Goal: Task Accomplishment & Management: Complete application form

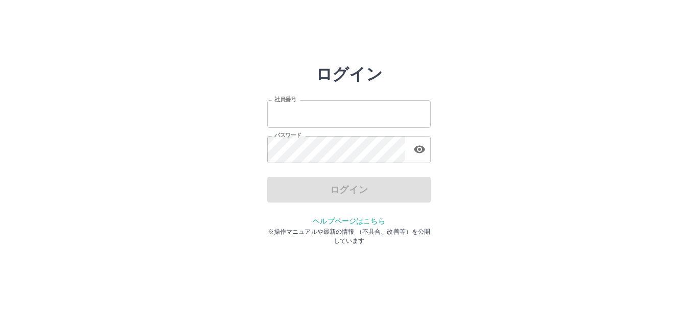
type input "*******"
click at [305, 191] on div "ログイン" at bounding box center [349, 190] width 164 height 26
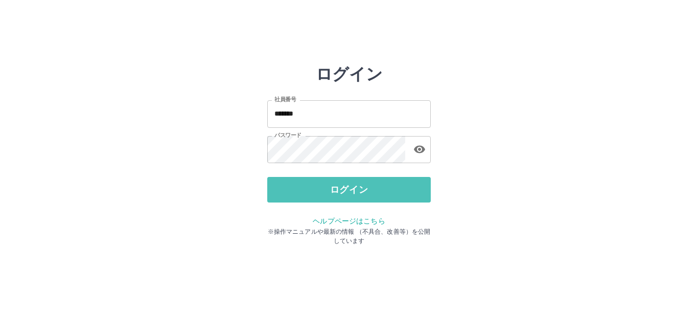
click at [305, 191] on button "ログイン" at bounding box center [349, 190] width 164 height 26
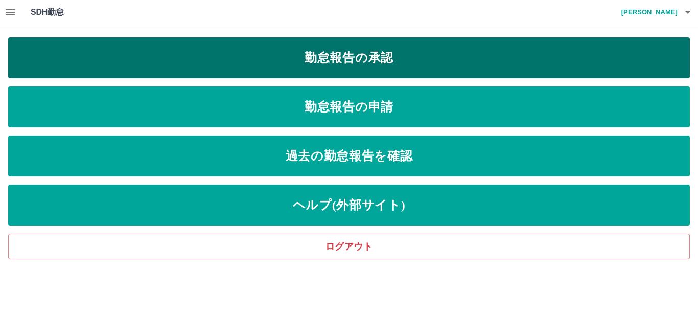
click at [416, 67] on link "勤怠報告の承認" at bounding box center [349, 57] width 682 height 41
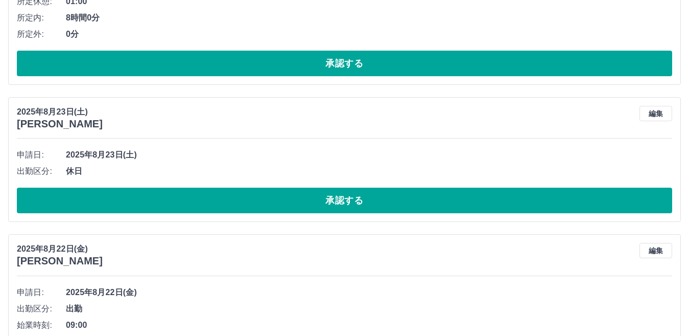
scroll to position [1567, 0]
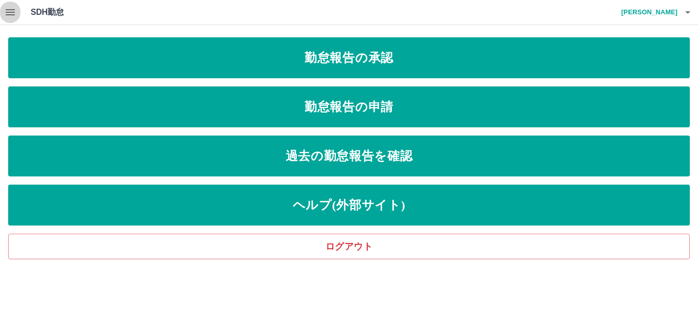
click at [18, 13] on button "button" at bounding box center [10, 12] width 20 height 25
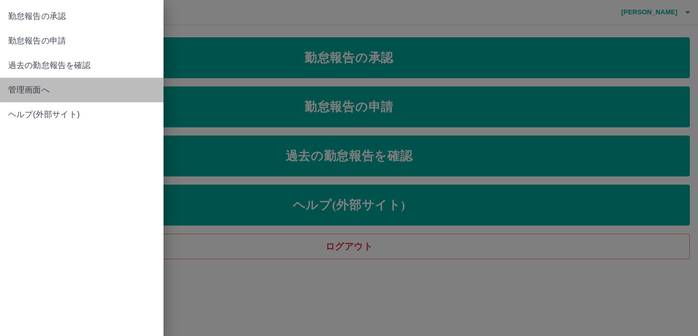
click at [39, 95] on span "管理画面へ" at bounding box center [81, 90] width 147 height 12
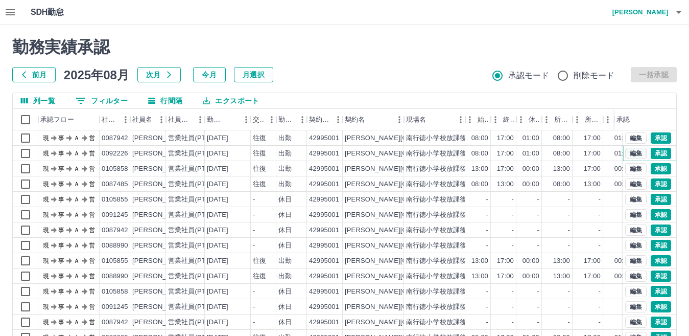
click at [627, 153] on button "編集" at bounding box center [636, 153] width 21 height 11
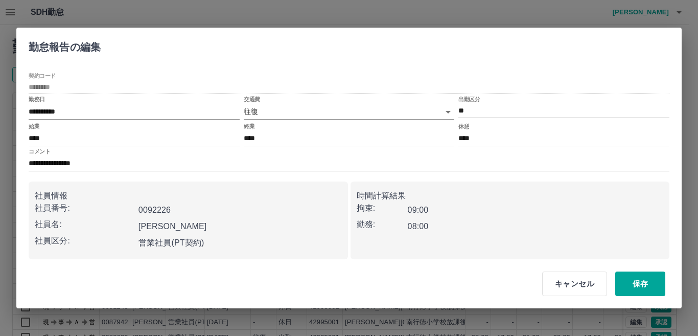
click at [317, 119] on body "SDH勤怠 三上　遊子 勤務実績承認 前月 2025年08月 次月 今月 月選択 承認モード 削除モード 一括承認 列一覧 0 フィルター 行間隔 エクスポー…" at bounding box center [349, 216] width 698 height 432
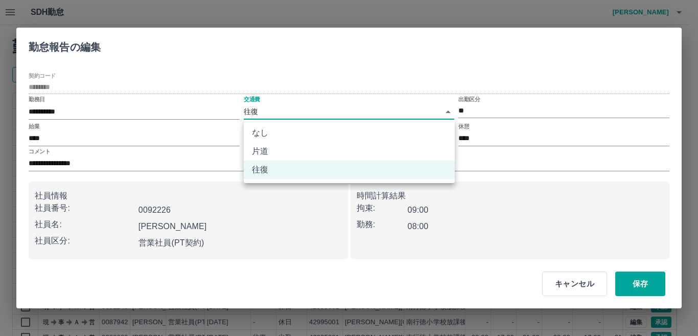
click at [313, 126] on li "なし" at bounding box center [349, 133] width 211 height 18
type input "****"
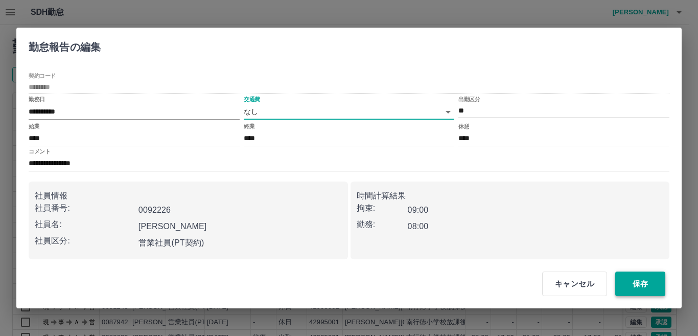
click at [652, 284] on button "保存" at bounding box center [640, 283] width 50 height 25
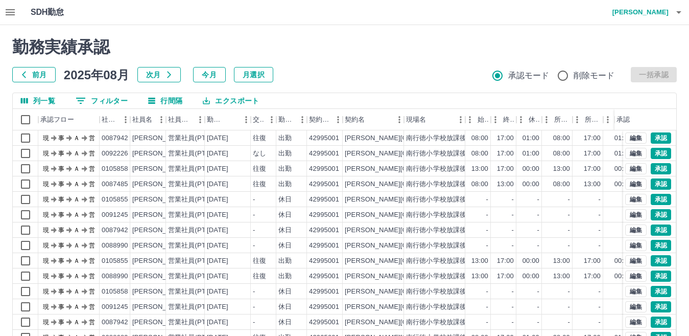
click at [15, 13] on icon "button" at bounding box center [10, 12] width 12 height 12
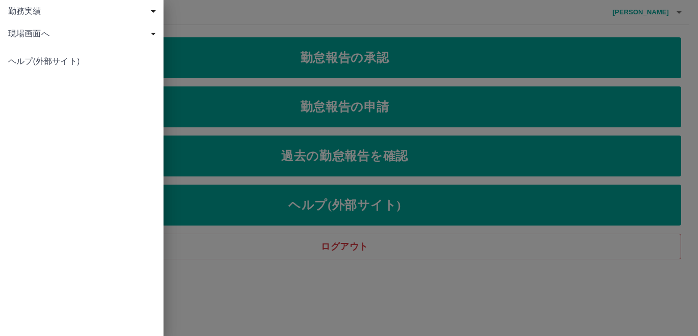
click at [271, 60] on div at bounding box center [349, 168] width 698 height 336
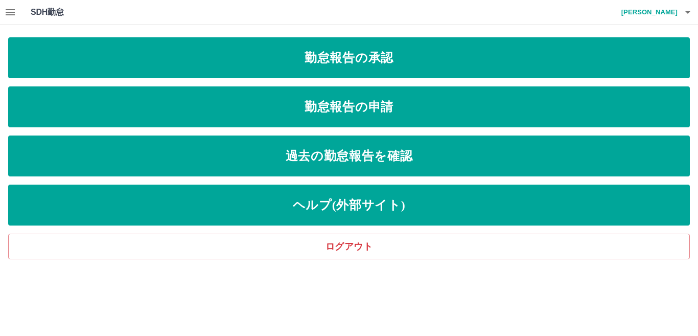
click at [271, 60] on link "勤怠報告の承認" at bounding box center [349, 57] width 682 height 41
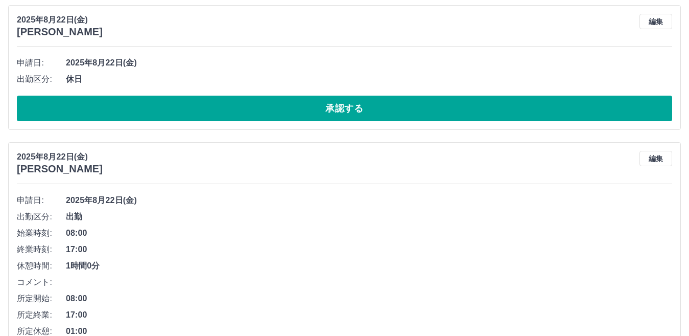
scroll to position [3305, 0]
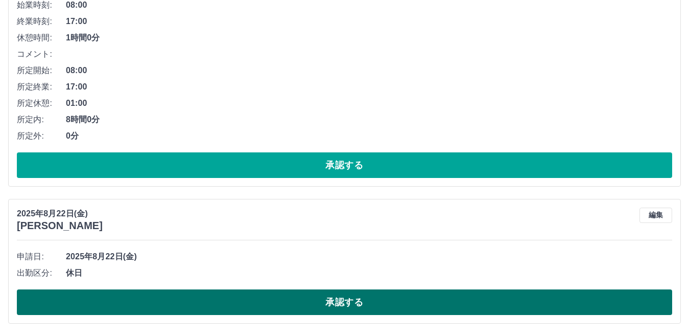
click at [460, 302] on button "承認する" at bounding box center [345, 302] width 656 height 26
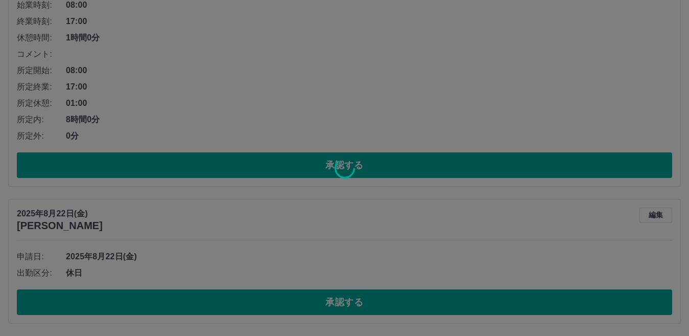
scroll to position [3168, 0]
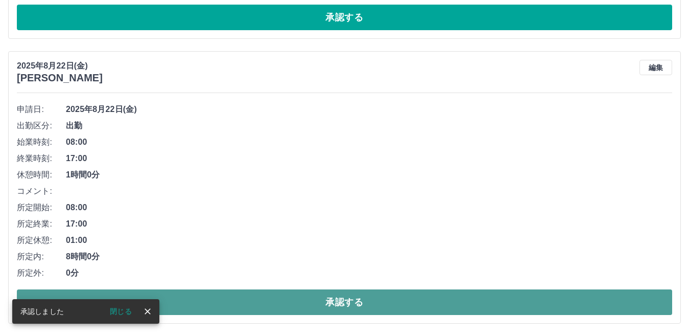
click at [391, 301] on button "承認する" at bounding box center [345, 302] width 656 height 26
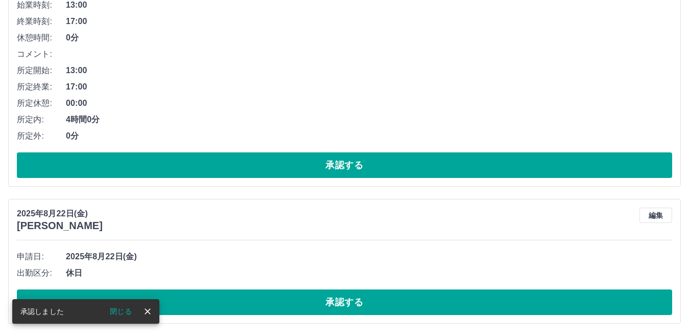
scroll to position [2883, 0]
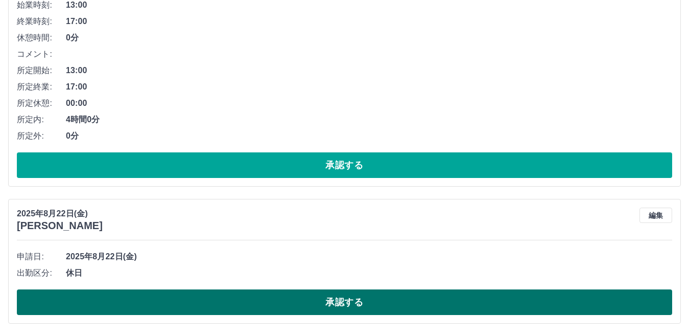
click at [359, 305] on button "承認する" at bounding box center [345, 302] width 656 height 26
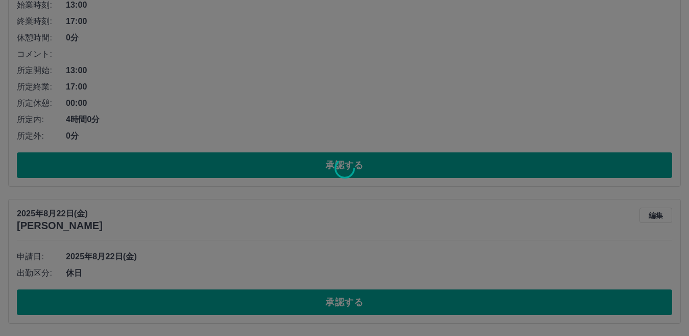
scroll to position [2746, 0]
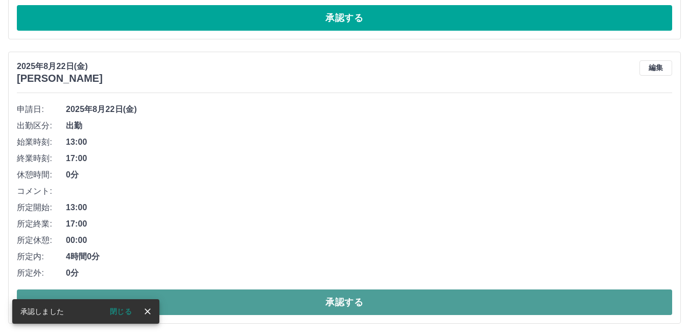
drag, startPoint x: 360, startPoint y: 300, endPoint x: 393, endPoint y: 276, distance: 41.0
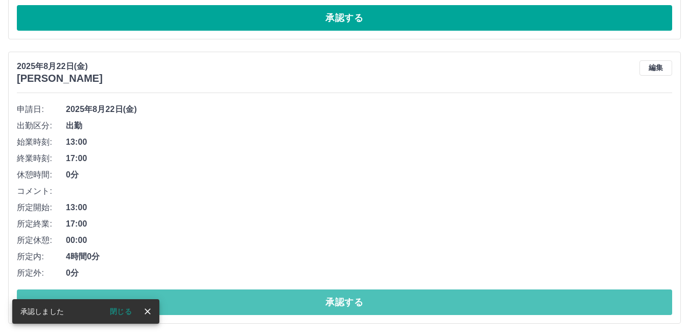
click at [360, 300] on button "承認する" at bounding box center [345, 302] width 656 height 26
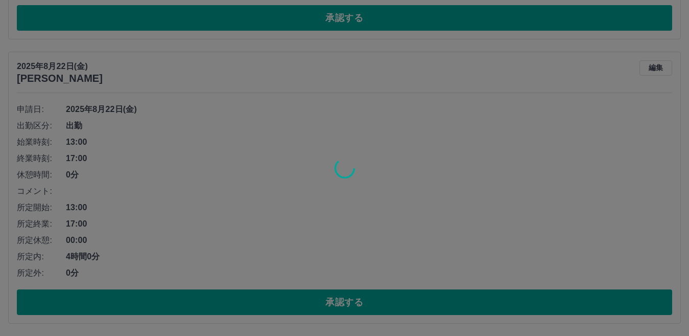
scroll to position [2462, 0]
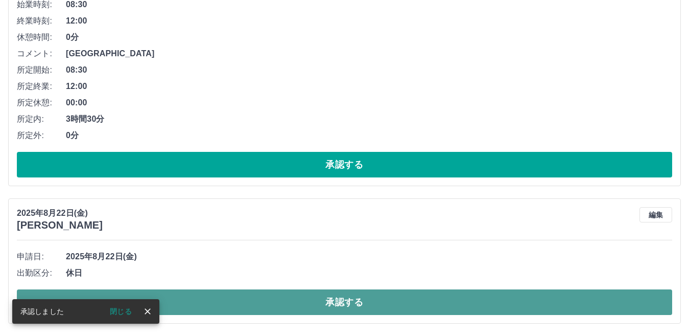
click at [406, 298] on button "承認する" at bounding box center [345, 302] width 656 height 26
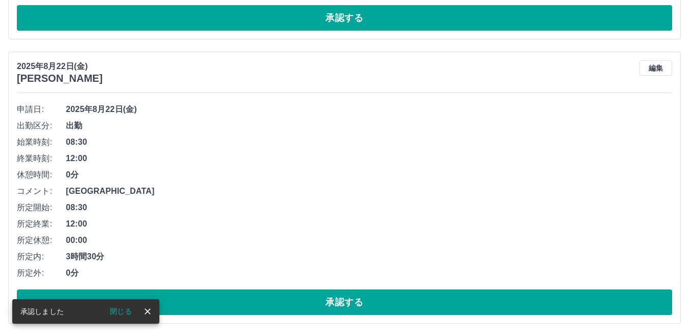
scroll to position [2324, 0]
click at [406, 298] on button "承認する" at bounding box center [345, 302] width 656 height 26
click at [406, 296] on button "承認する" at bounding box center [345, 302] width 656 height 26
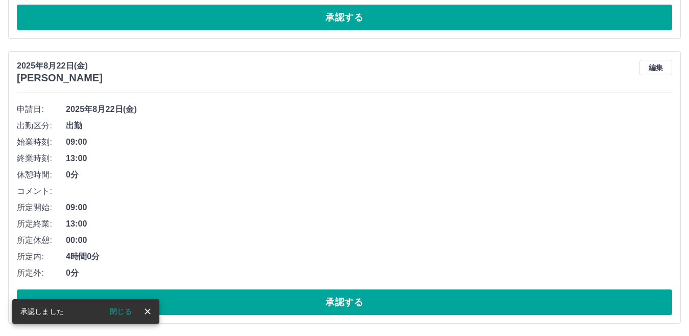
scroll to position [1756, 0]
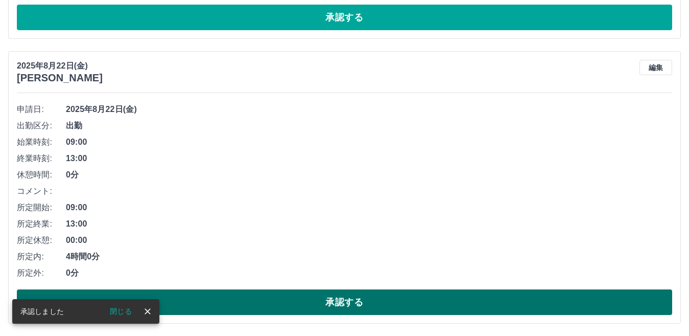
click at [396, 294] on button "承認する" at bounding box center [345, 302] width 656 height 26
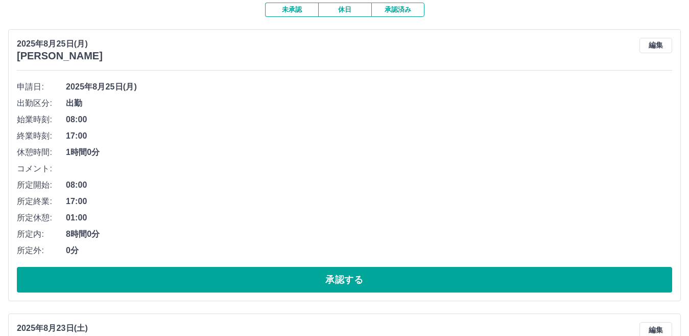
scroll to position [0, 0]
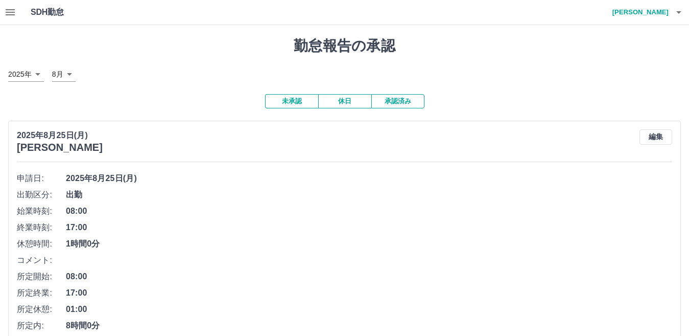
click at [8, 11] on icon "button" at bounding box center [10, 12] width 12 height 12
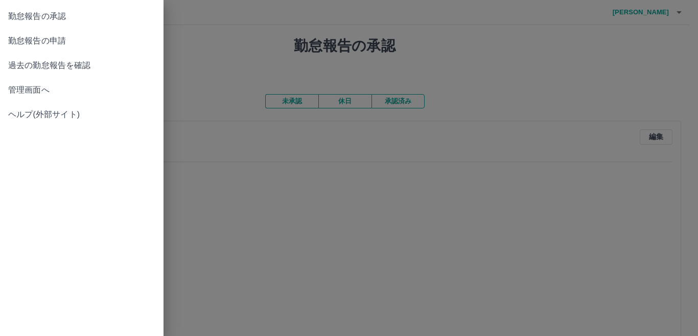
click at [39, 87] on span "管理画面へ" at bounding box center [81, 90] width 147 height 12
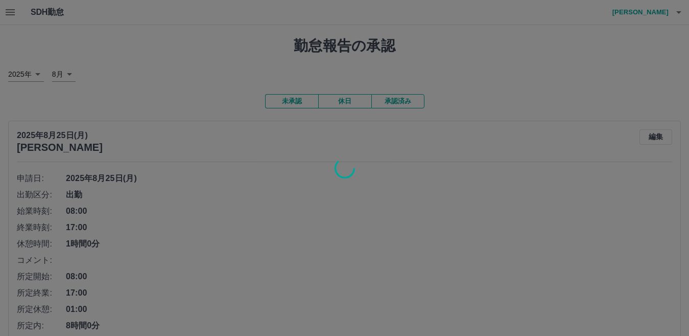
click at [13, 11] on div at bounding box center [344, 168] width 689 height 336
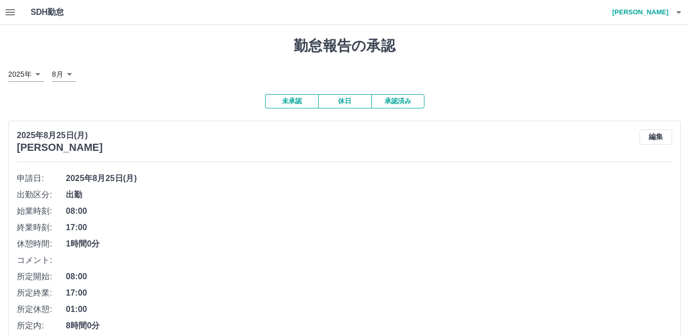
click at [13, 11] on icon "button" at bounding box center [10, 12] width 12 height 12
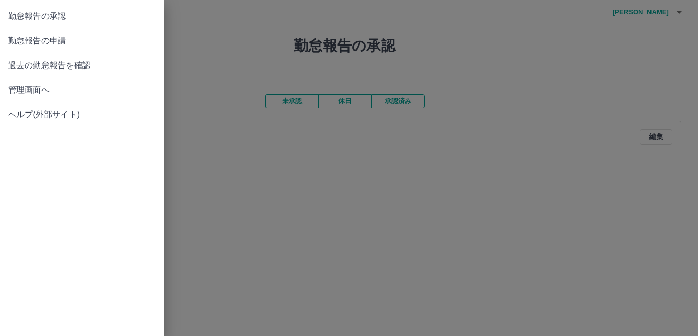
click at [38, 44] on span "勤怠報告の申請" at bounding box center [81, 41] width 147 height 12
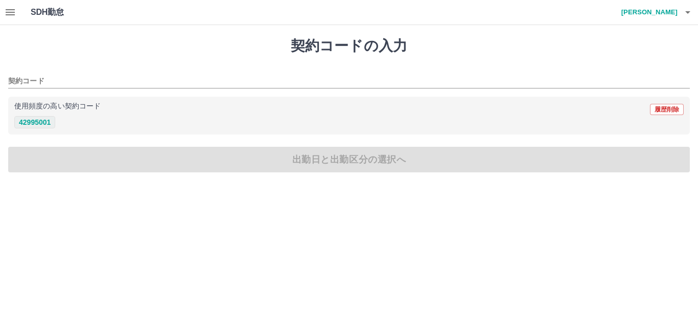
click at [46, 125] on button "42995001" at bounding box center [34, 122] width 41 height 12
type input "********"
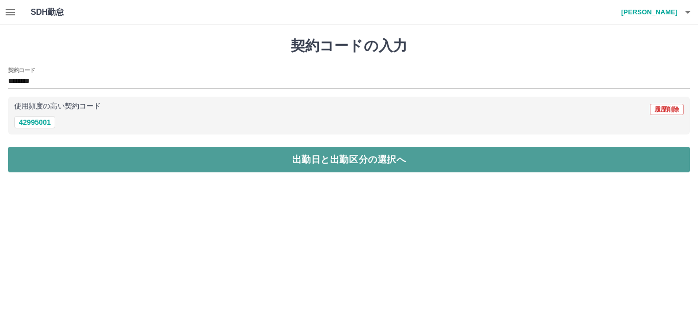
click at [73, 156] on button "出勤日と出勤区分の選択へ" at bounding box center [349, 160] width 682 height 26
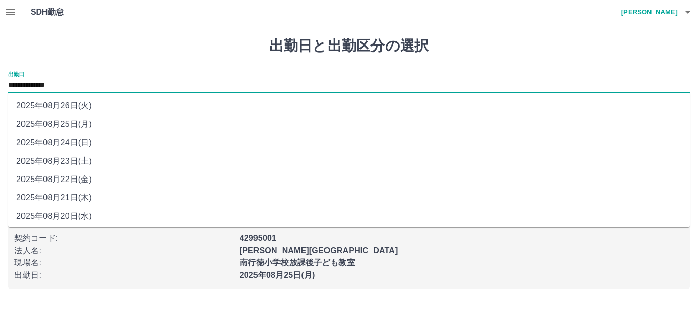
click at [88, 89] on input "**********" at bounding box center [349, 85] width 682 height 13
click at [76, 157] on li "2025年08月23日(土)" at bounding box center [349, 161] width 682 height 18
type input "**********"
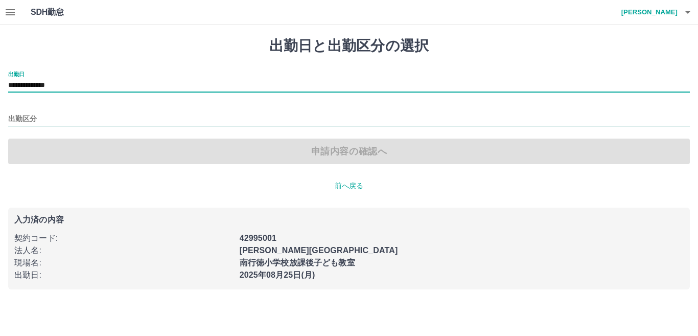
click at [80, 121] on input "出勤区分" at bounding box center [349, 119] width 682 height 13
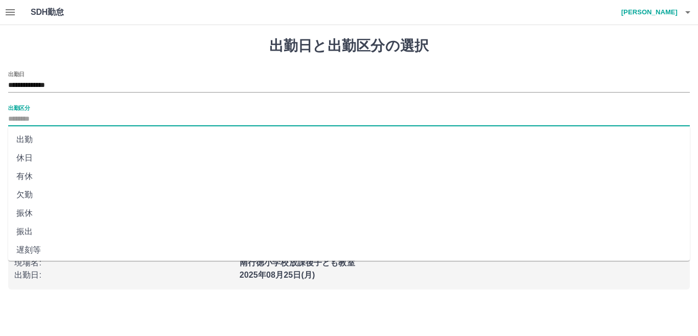
click at [53, 159] on li "休日" at bounding box center [349, 158] width 682 height 18
type input "**"
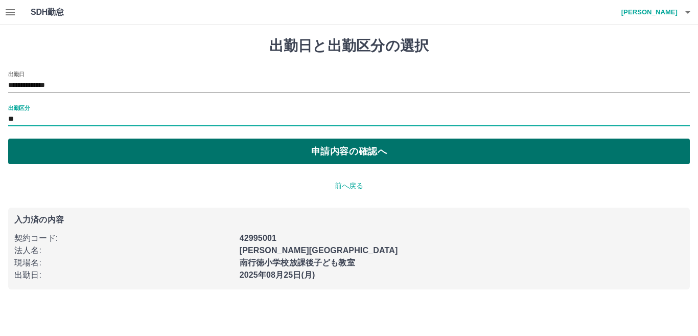
click at [101, 154] on button "申請内容の確認へ" at bounding box center [349, 152] width 682 height 26
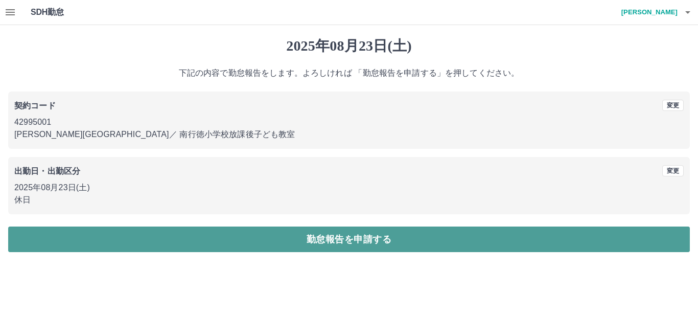
click at [273, 240] on button "勤怠報告を申請する" at bounding box center [349, 239] width 682 height 26
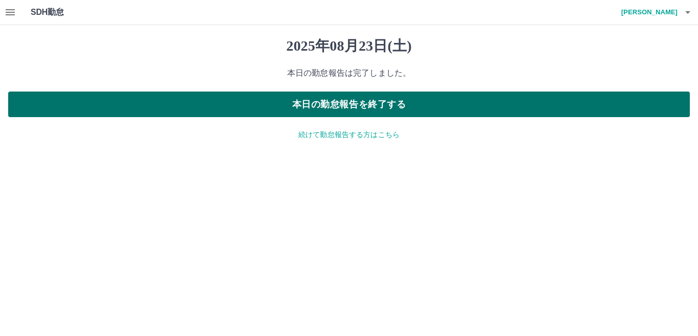
click at [368, 106] on button "本日の勤怠報告を終了する" at bounding box center [349, 104] width 682 height 26
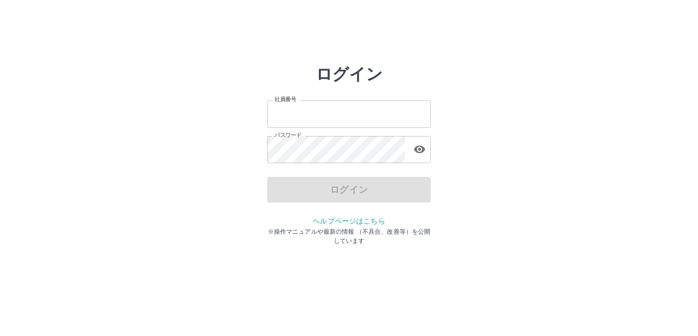
type input "*******"
click at [344, 189] on div "ログイン" at bounding box center [349, 190] width 164 height 26
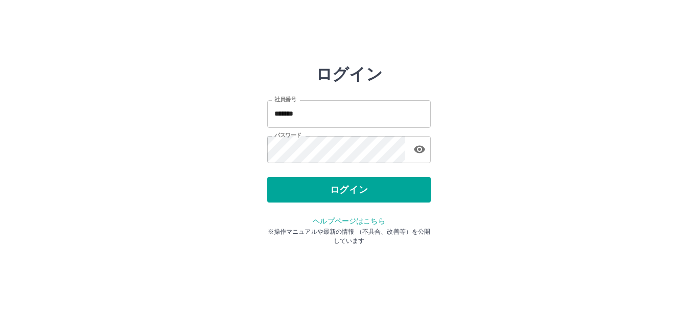
click at [344, 189] on button "ログイン" at bounding box center [349, 190] width 164 height 26
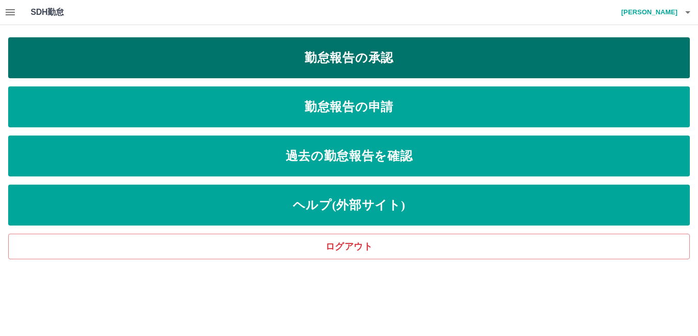
click at [305, 61] on link "勤怠報告の承認" at bounding box center [349, 57] width 682 height 41
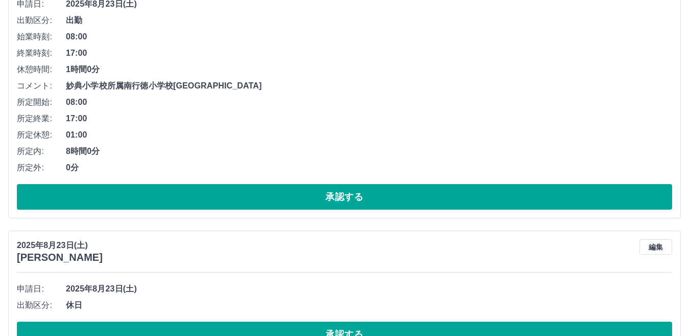
scroll to position [1609, 0]
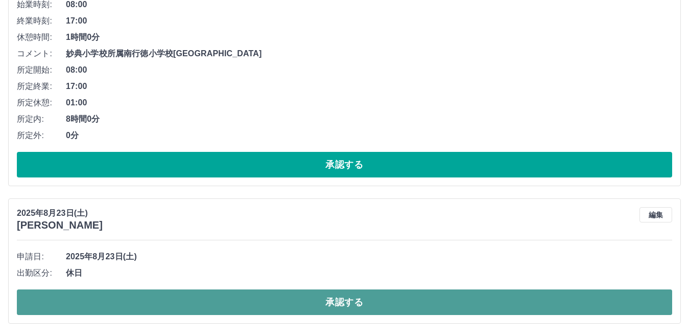
click at [261, 298] on button "承認する" at bounding box center [345, 302] width 656 height 26
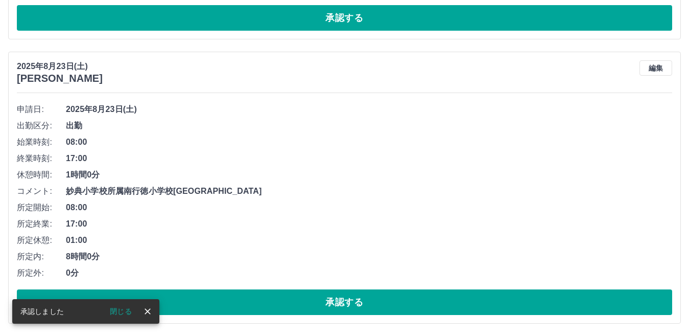
scroll to position [1471, 0]
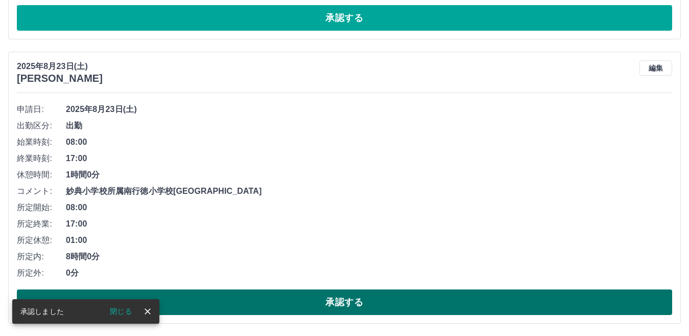
click at [277, 305] on button "承認する" at bounding box center [345, 302] width 656 height 26
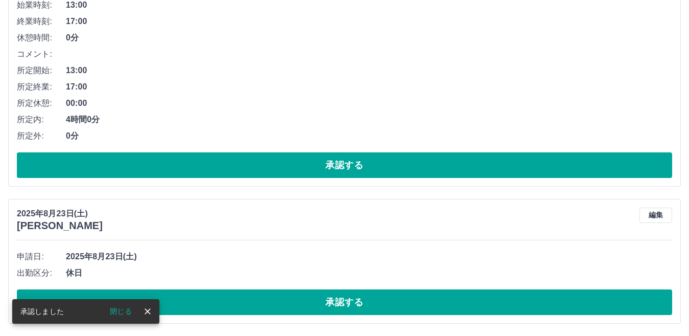
scroll to position [1187, 0]
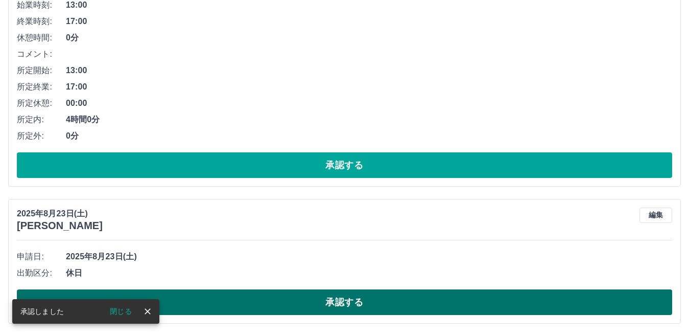
click at [311, 297] on button "承認する" at bounding box center [345, 302] width 656 height 26
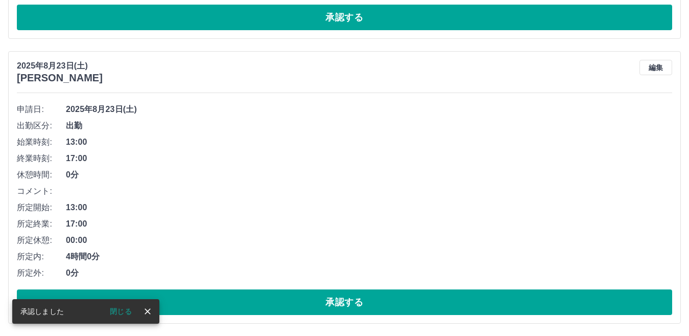
scroll to position [1050, 0]
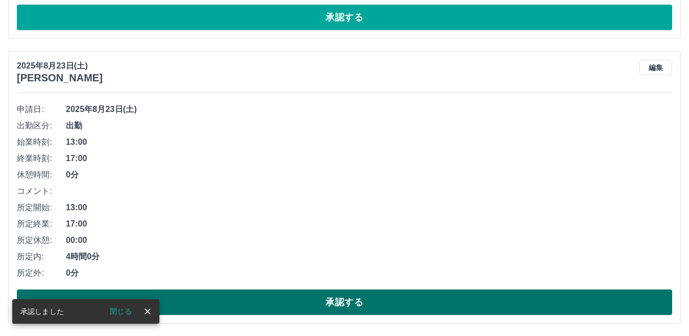
click at [315, 306] on button "承認する" at bounding box center [345, 302] width 656 height 26
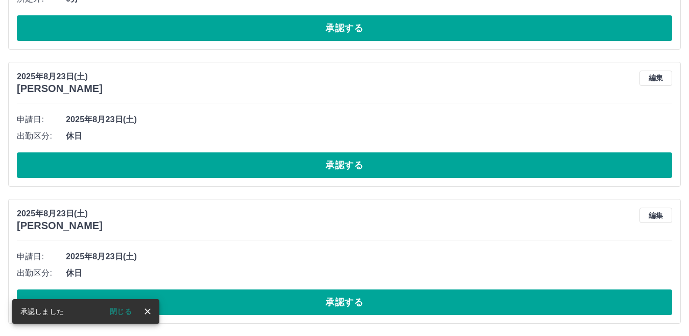
scroll to position [766, 0]
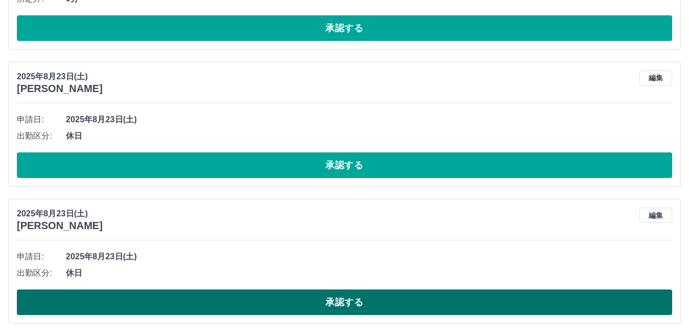
click at [350, 299] on button "承認する" at bounding box center [345, 302] width 656 height 26
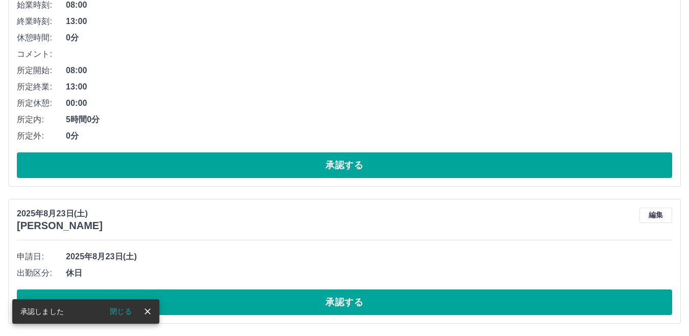
scroll to position [629, 0]
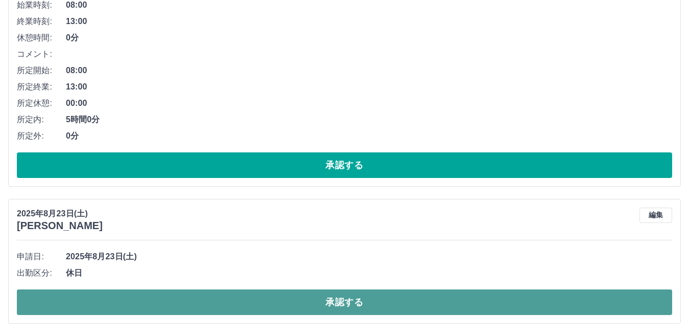
click at [358, 304] on button "承認する" at bounding box center [345, 302] width 656 height 26
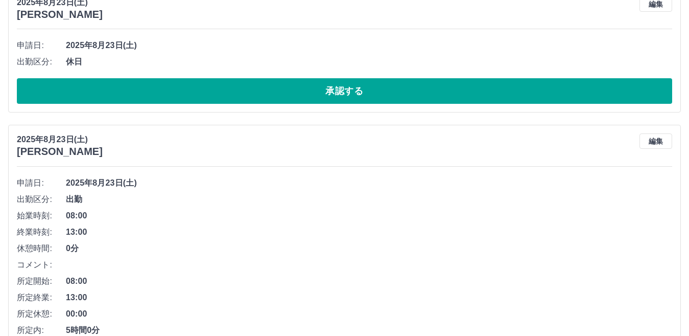
scroll to position [492, 0]
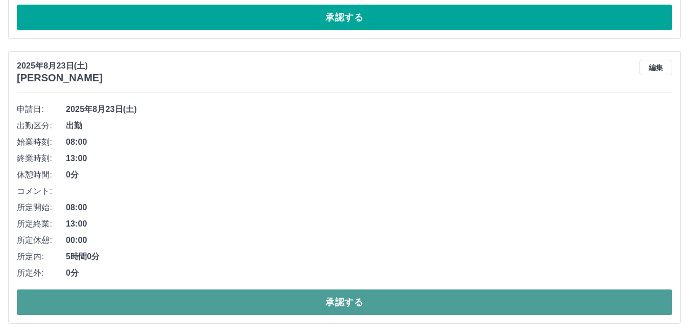
click at [335, 301] on button "承認する" at bounding box center [345, 302] width 656 height 26
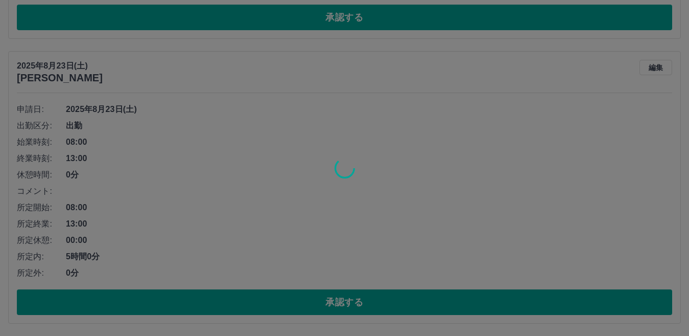
scroll to position [207, 0]
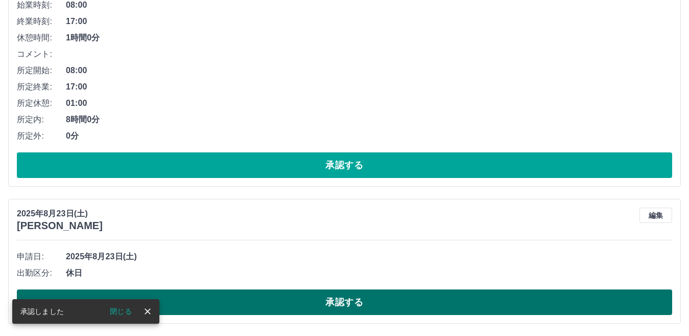
click at [345, 304] on button "承認する" at bounding box center [345, 302] width 656 height 26
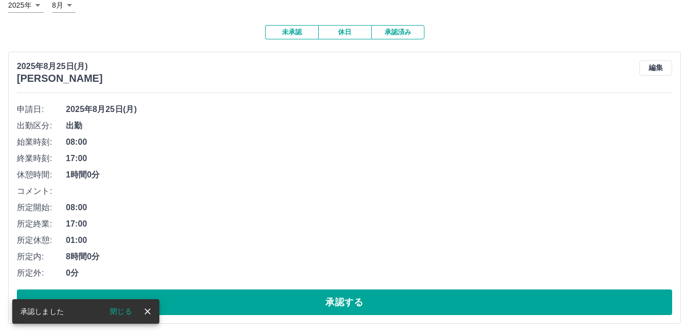
scroll to position [70, 0]
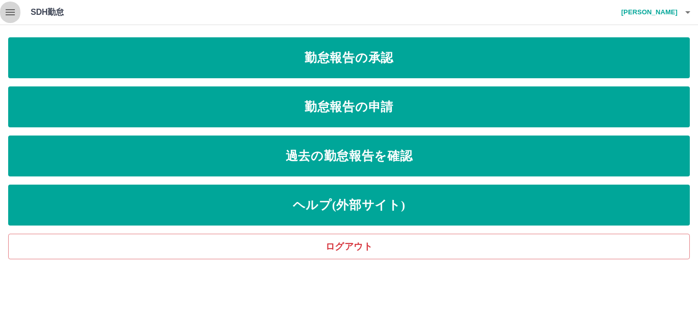
click at [9, 12] on icon "button" at bounding box center [10, 12] width 9 height 6
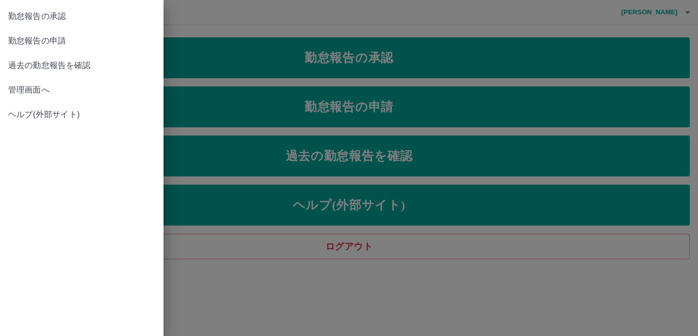
click at [26, 90] on span "管理画面へ" at bounding box center [81, 90] width 147 height 12
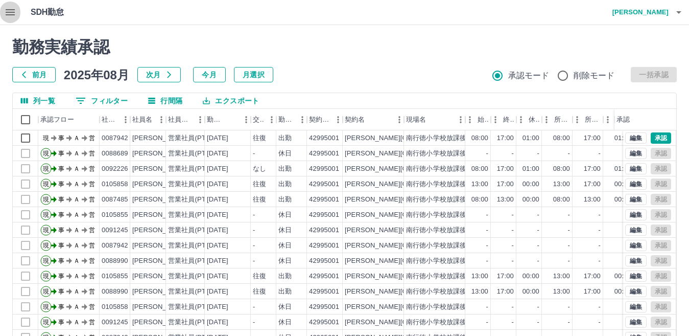
click at [16, 11] on button "button" at bounding box center [10, 12] width 20 height 25
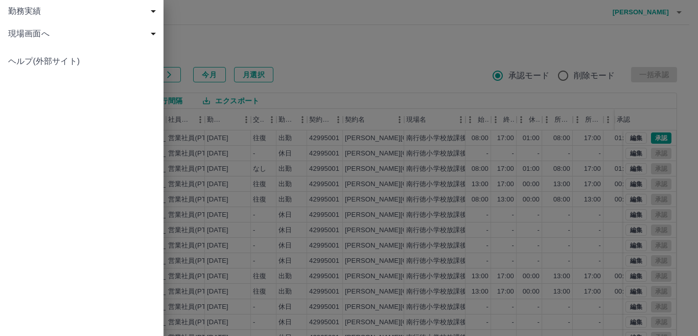
click at [26, 7] on span "勤務実績" at bounding box center [83, 11] width 151 height 12
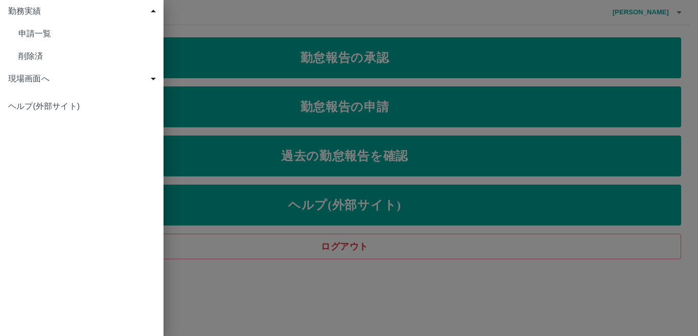
click at [238, 20] on div at bounding box center [349, 168] width 698 height 336
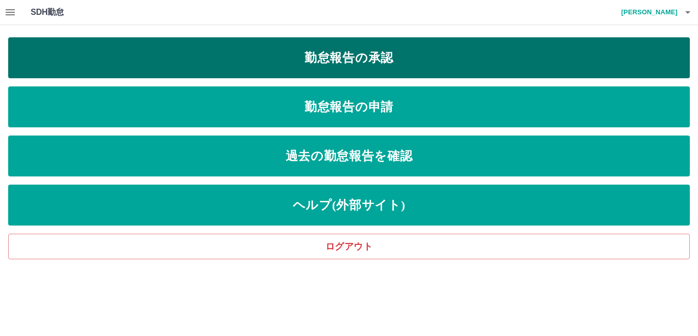
click at [249, 52] on link "勤怠報告の承認" at bounding box center [349, 57] width 682 height 41
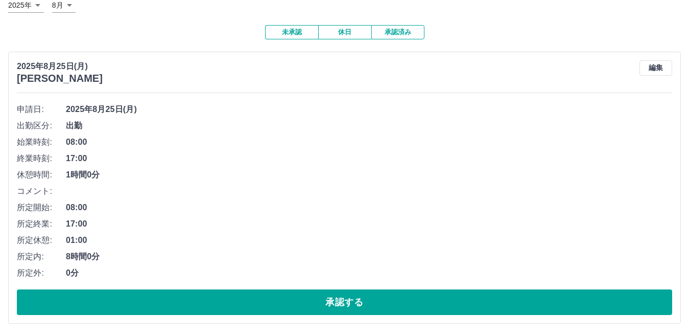
scroll to position [70, 0]
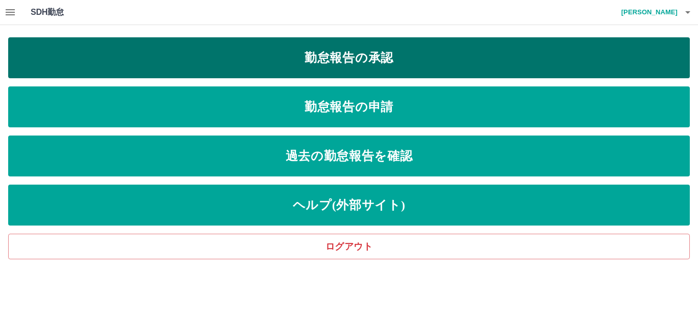
click at [184, 66] on link "勤怠報告の承認" at bounding box center [349, 57] width 682 height 41
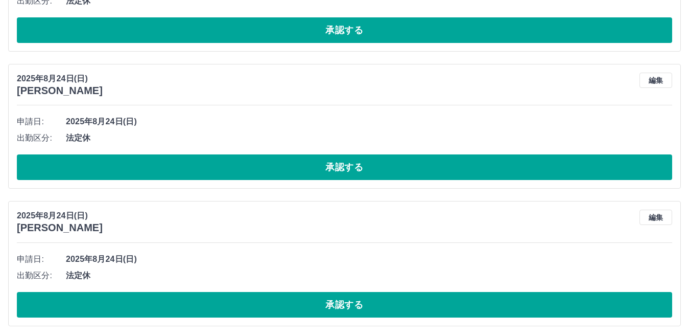
scroll to position [1726, 0]
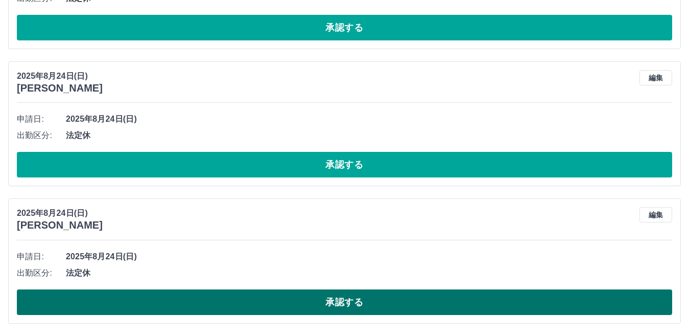
click at [183, 297] on button "承認する" at bounding box center [345, 302] width 656 height 26
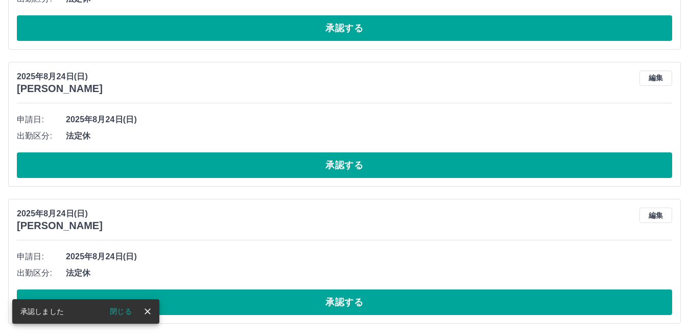
scroll to position [1588, 0]
click at [183, 297] on button "承認する" at bounding box center [345, 302] width 656 height 26
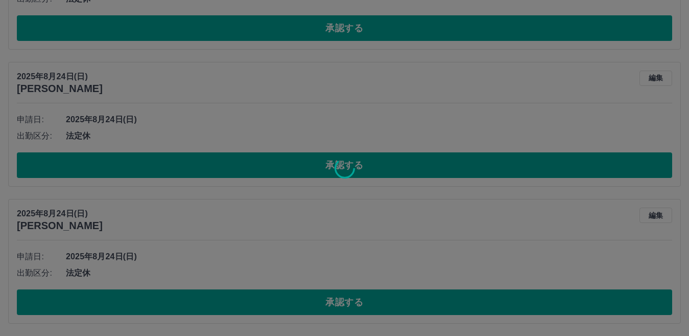
scroll to position [1451, 0]
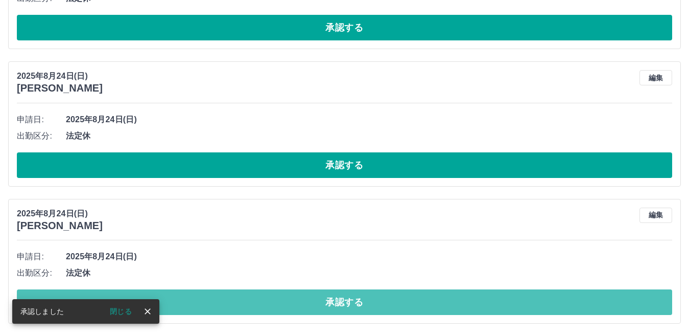
click at [183, 297] on button "承認する" at bounding box center [345, 302] width 656 height 26
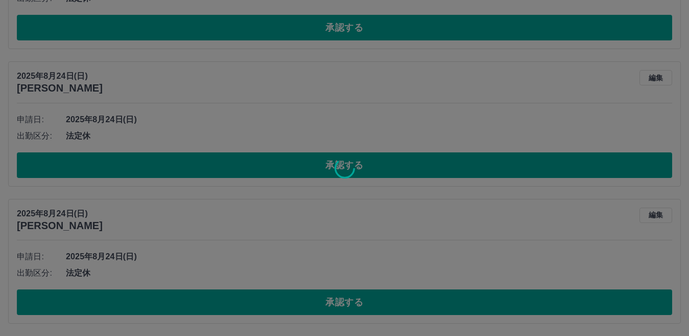
scroll to position [1314, 0]
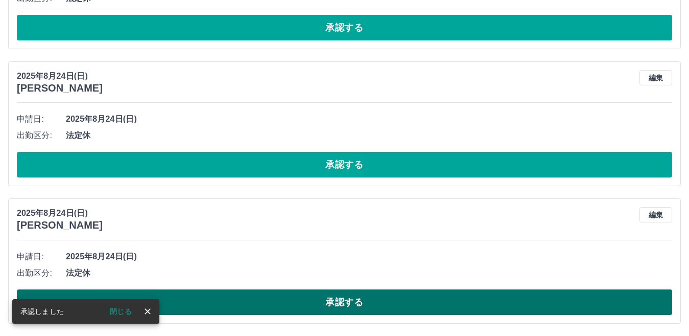
click at [182, 297] on button "承認する" at bounding box center [345, 302] width 656 height 26
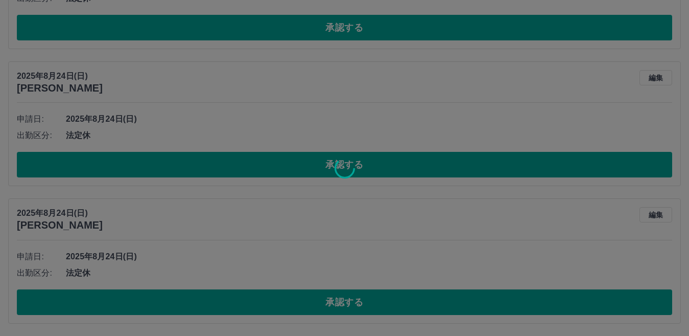
scroll to position [1177, 0]
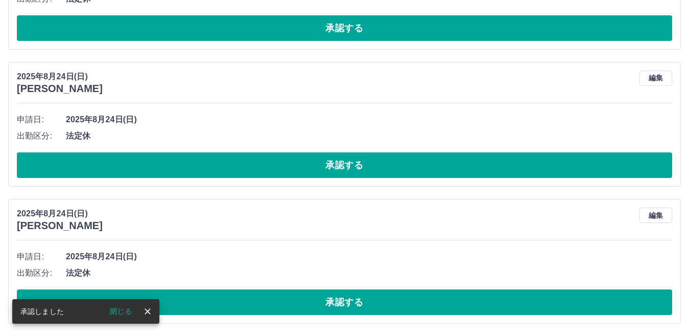
click at [234, 292] on button "承認する" at bounding box center [345, 302] width 656 height 26
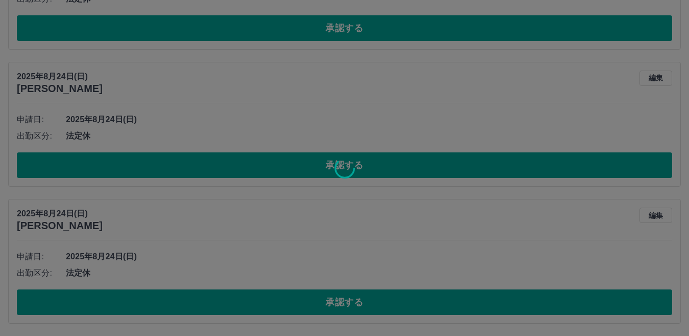
scroll to position [1040, 0]
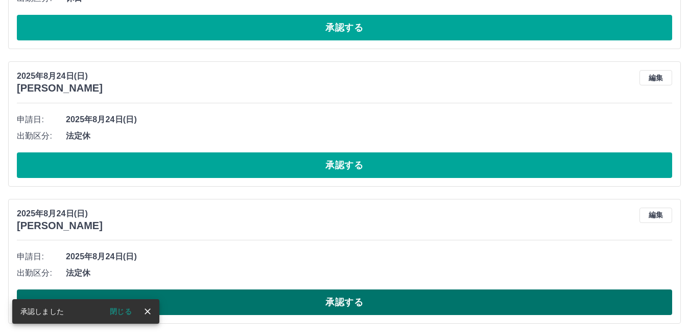
click at [243, 297] on button "承認する" at bounding box center [345, 302] width 656 height 26
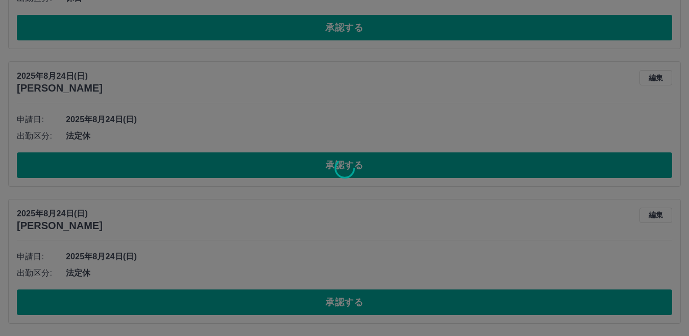
scroll to position [903, 0]
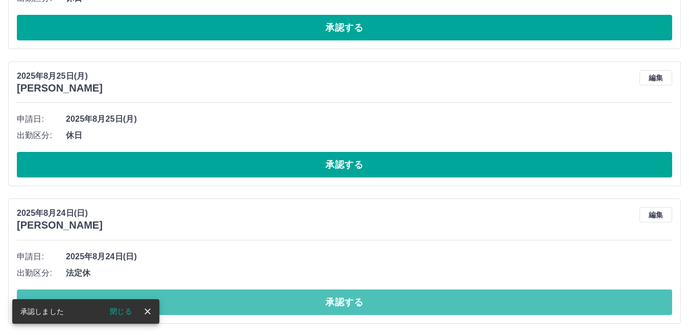
click at [258, 296] on button "承認する" at bounding box center [345, 302] width 656 height 26
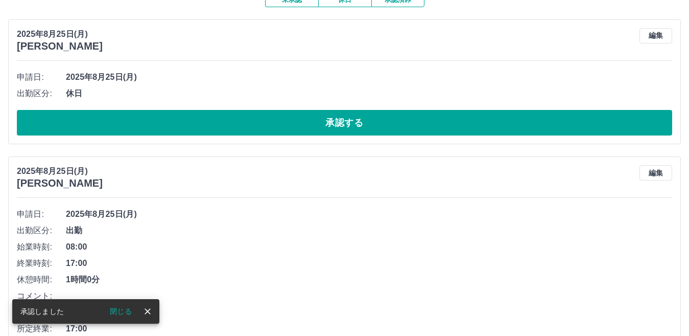
scroll to position [0, 0]
